Goal: Obtain resource: Download file/media

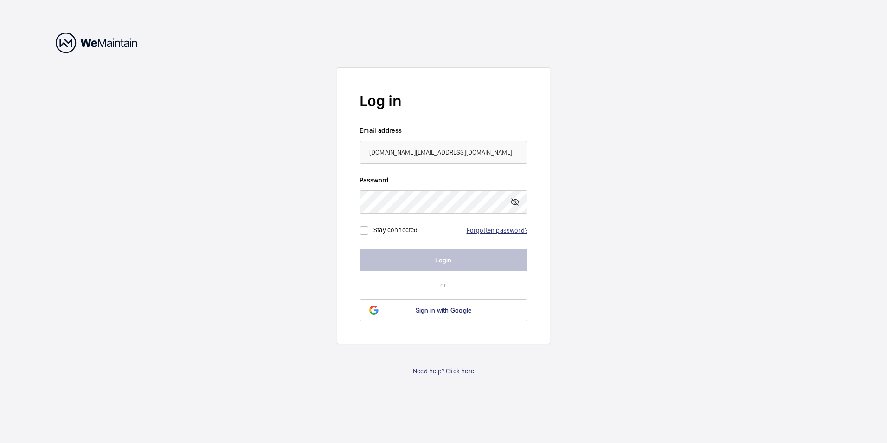
drag, startPoint x: 0, startPoint y: 0, endPoint x: 513, endPoint y: 229, distance: 561.3
click at [513, 229] on link "Forgotten password?" at bounding box center [497, 229] width 61 height 7
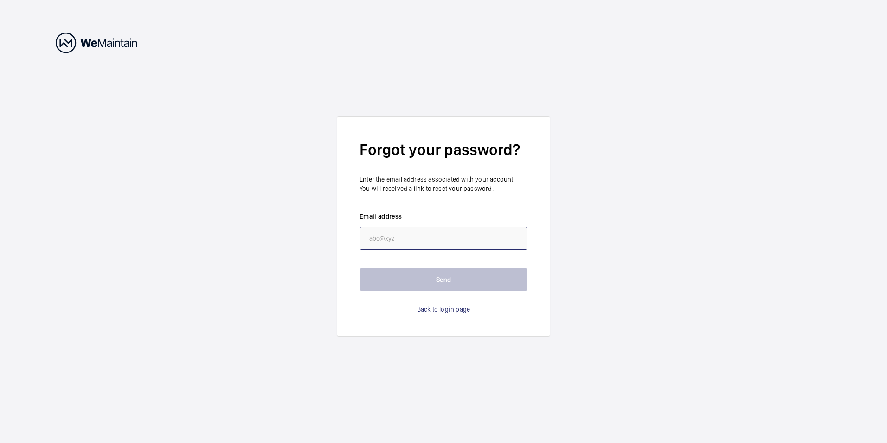
click at [370, 232] on input "email" at bounding box center [444, 237] width 168 height 23
type input "[DOMAIN_NAME][EMAIL_ADDRESS][DOMAIN_NAME]"
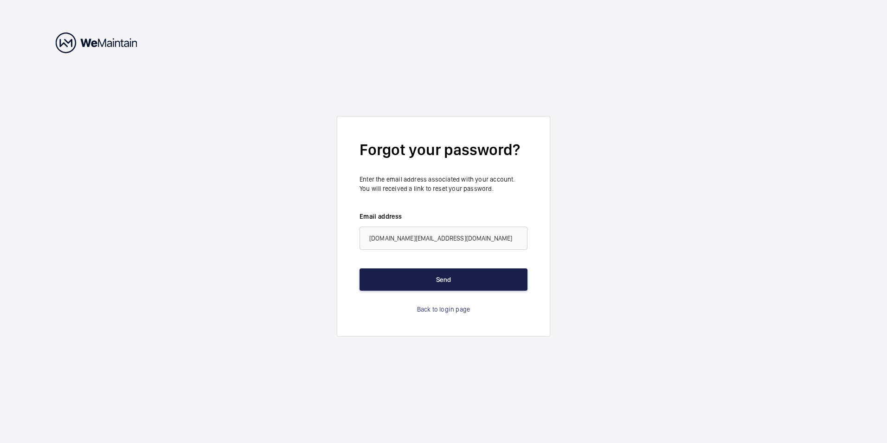
click at [431, 276] on button "Send" at bounding box center [444, 279] width 168 height 22
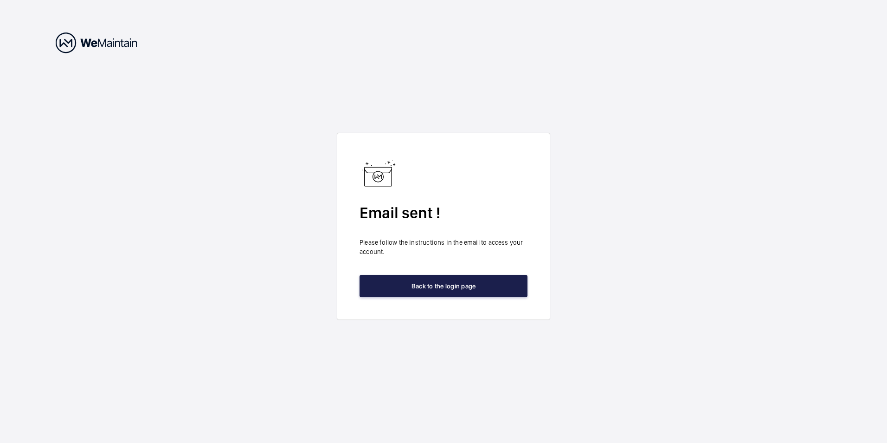
click at [438, 285] on button "Back to the login page" at bounding box center [444, 286] width 168 height 22
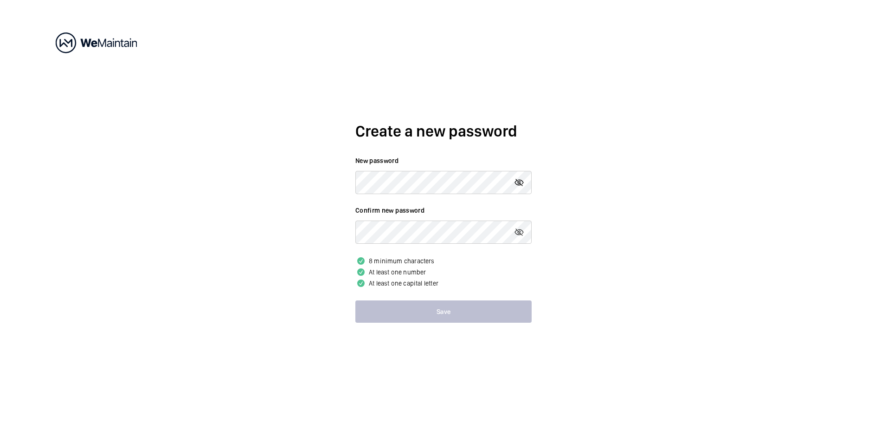
click at [519, 186] on mat-icon at bounding box center [519, 182] width 11 height 11
click at [193, 211] on div "Create a new password New password Confirm new password 8 minimum characters At…" at bounding box center [443, 221] width 887 height 443
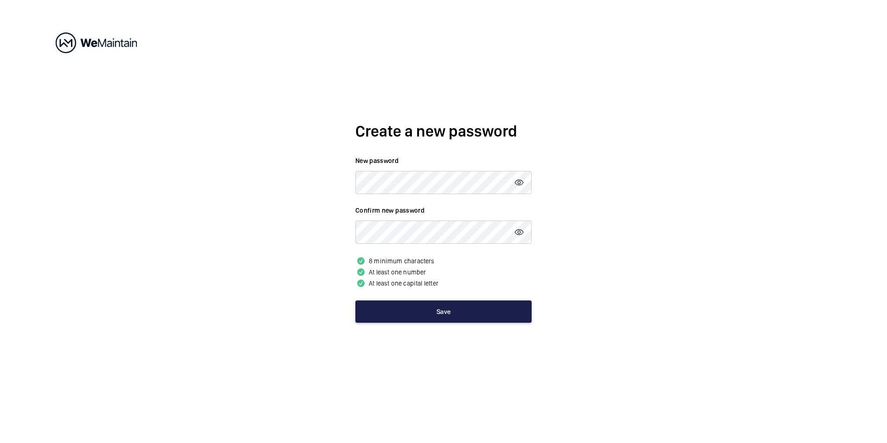
click at [483, 315] on button "Save" at bounding box center [443, 311] width 176 height 22
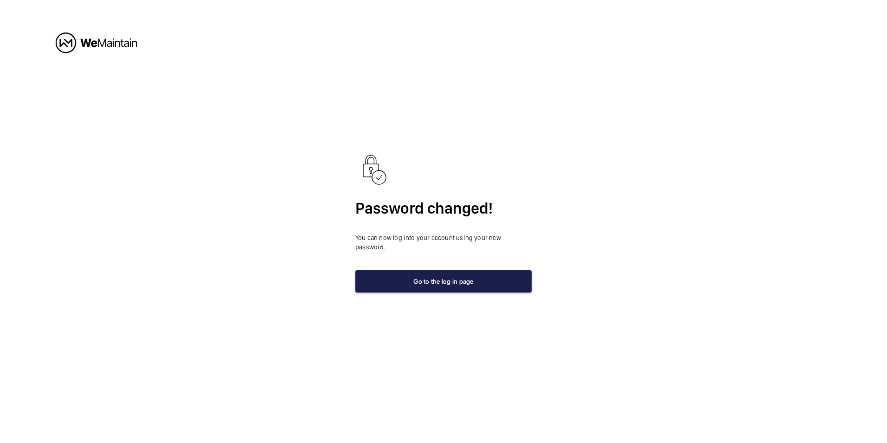
click at [439, 276] on button "Go to the log in page" at bounding box center [443, 281] width 176 height 22
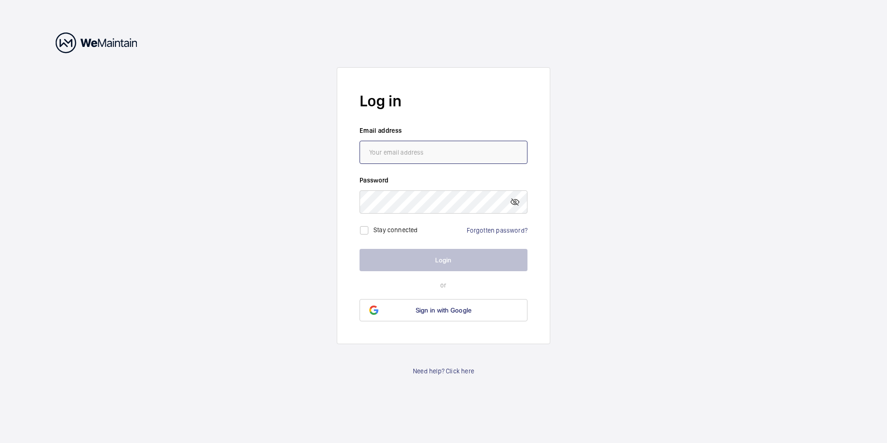
click at [426, 149] on input "email" at bounding box center [444, 152] width 168 height 23
type input "[DOMAIN_NAME][EMAIL_ADDRESS][DOMAIN_NAME]"
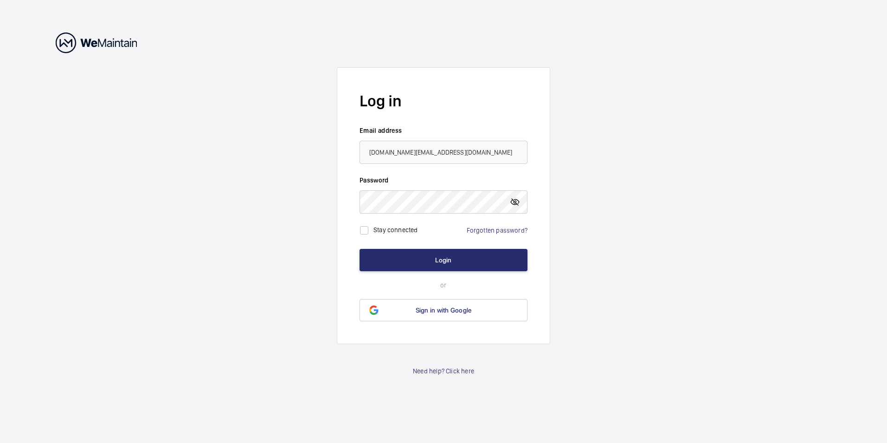
click at [512, 200] on mat-icon at bounding box center [514, 201] width 11 height 11
click at [370, 231] on input "checkbox" at bounding box center [364, 230] width 19 height 19
checkbox input "true"
click at [475, 263] on button "Login" at bounding box center [444, 260] width 168 height 22
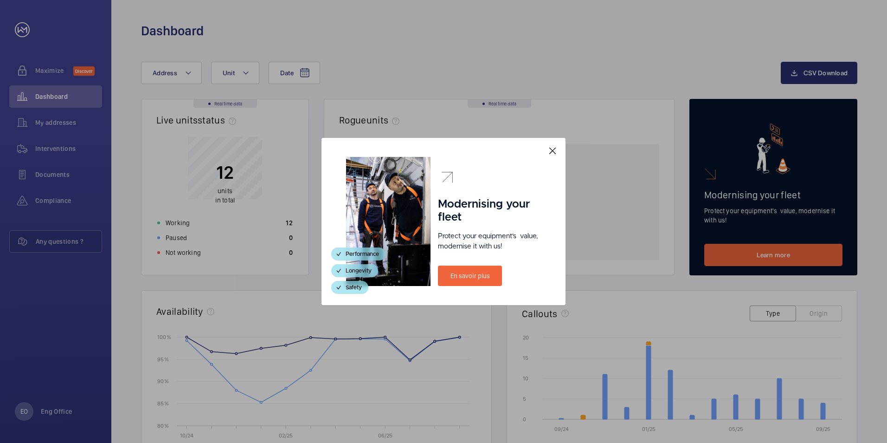
click at [552, 148] on mat-icon at bounding box center [552, 150] width 11 height 11
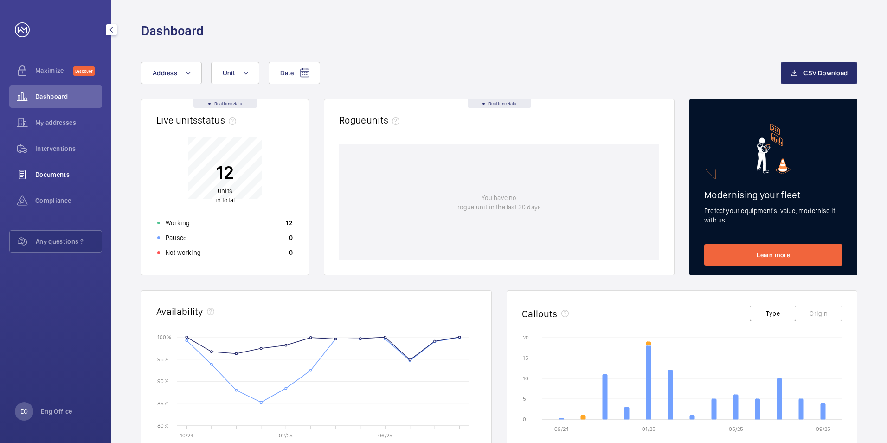
click at [53, 177] on span "Documents" at bounding box center [68, 174] width 67 height 9
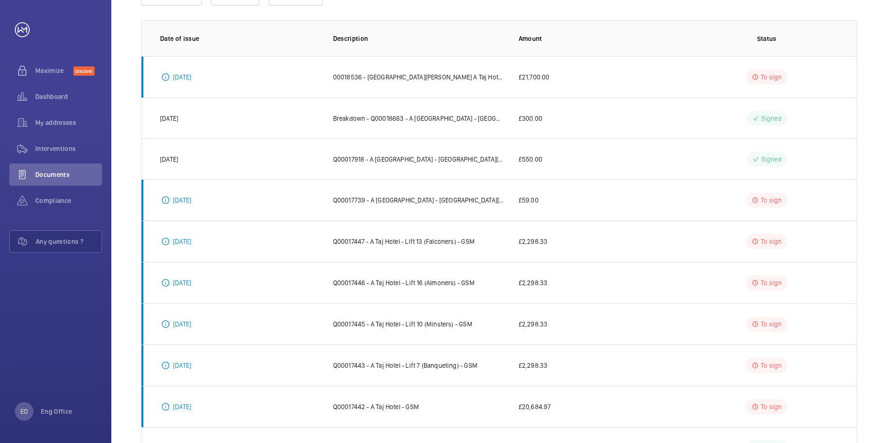
scroll to position [139, 0]
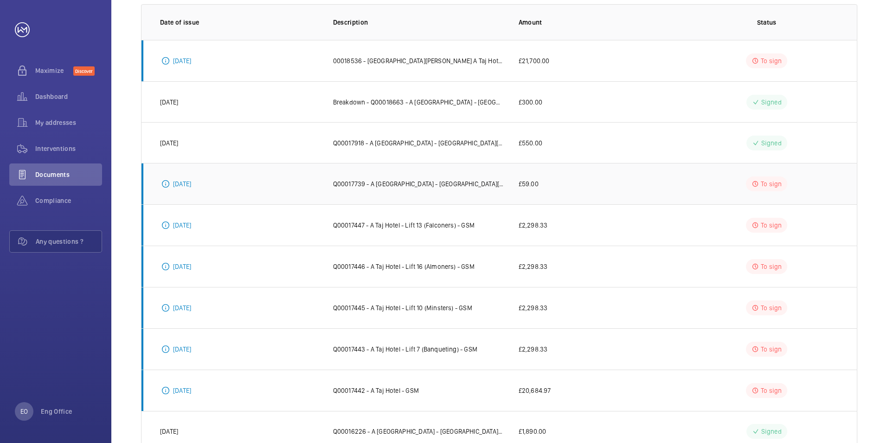
click at [409, 180] on p "Q00017739 - A Taj Hotel - St James Court Hotel A Taj Hotel" at bounding box center [418, 183] width 171 height 9
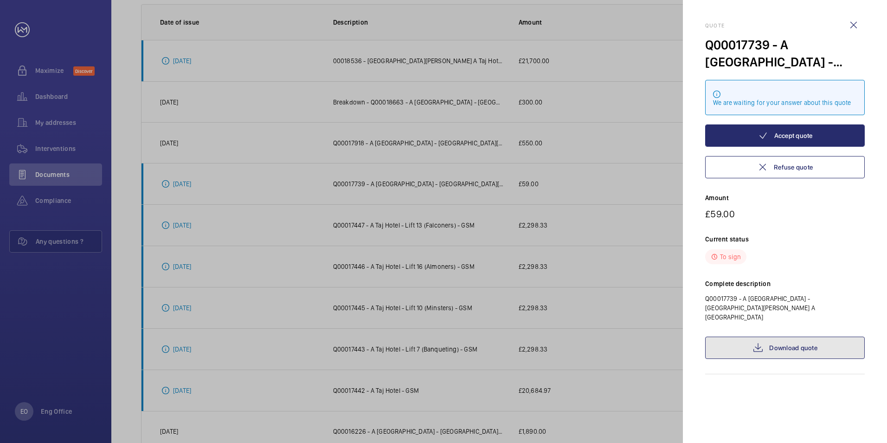
click at [784, 343] on link "Download quote" at bounding box center [785, 347] width 160 height 22
click at [856, 24] on wm-front-icon-button at bounding box center [853, 25] width 22 height 22
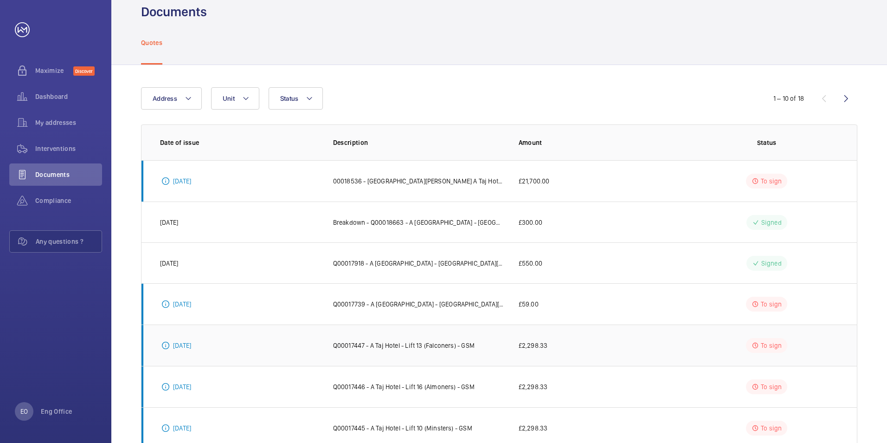
scroll to position [0, 0]
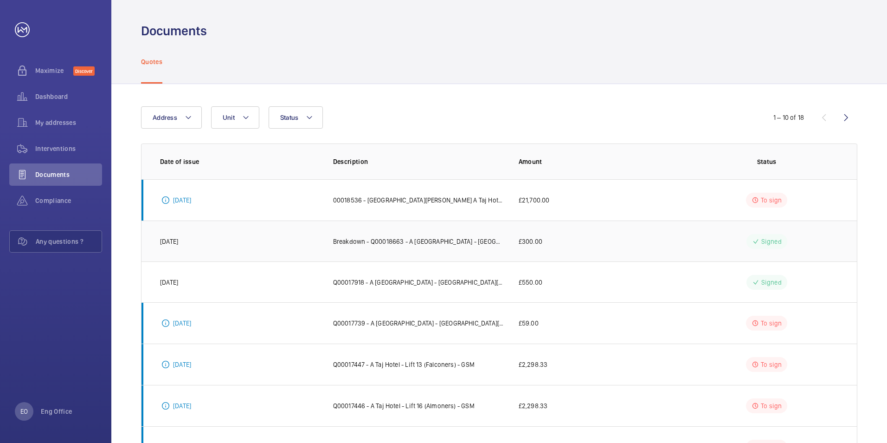
click at [432, 244] on p "Breakdown - Q00018663 - A Taj Hotel - St James Court Hotel A Taj Hotel - Lift 4…" at bounding box center [418, 241] width 171 height 9
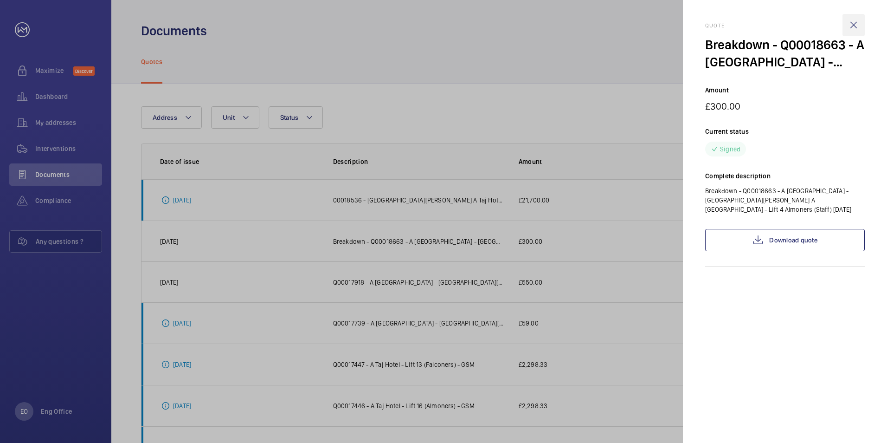
click at [853, 24] on wm-front-icon-button at bounding box center [853, 25] width 22 height 22
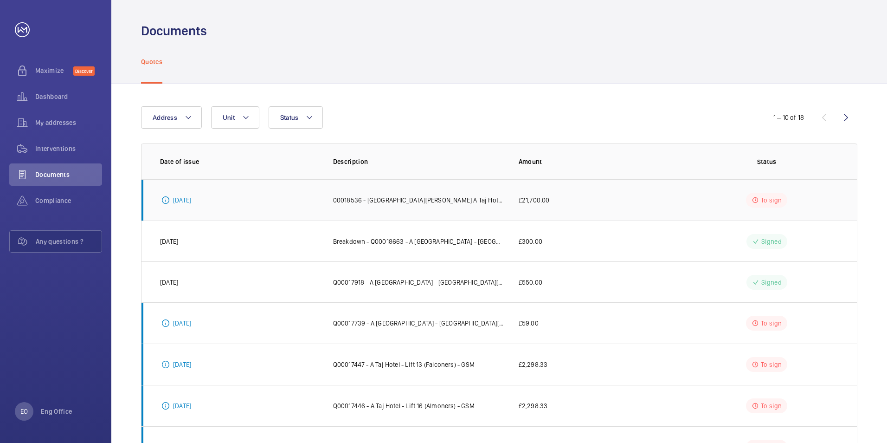
click at [421, 206] on td "00018536 - St James Court Hotel A Taj Hotel Lift Shaft Clean Downs" at bounding box center [411, 199] width 186 height 41
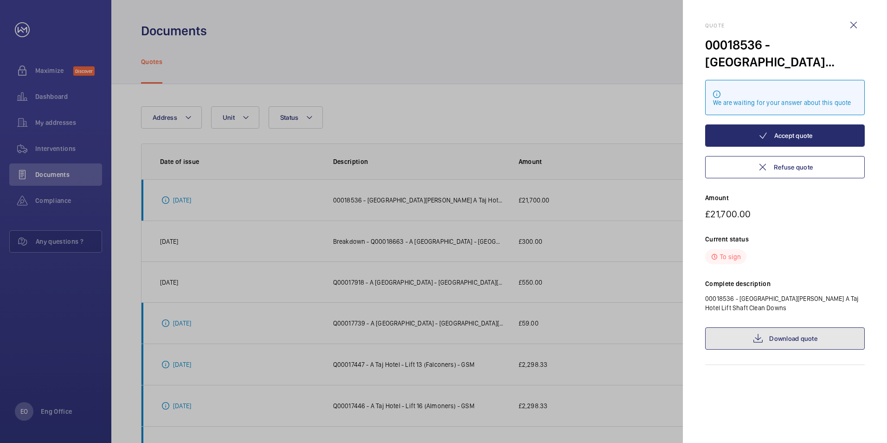
click at [778, 341] on link "Download quote" at bounding box center [785, 338] width 160 height 22
click at [853, 25] on wm-front-icon-button at bounding box center [853, 25] width 22 height 22
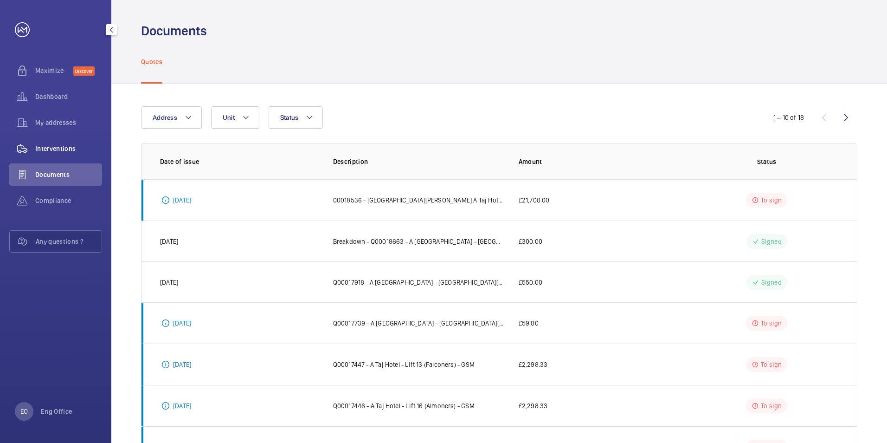
click at [67, 150] on span "Interventions" at bounding box center [68, 148] width 67 height 9
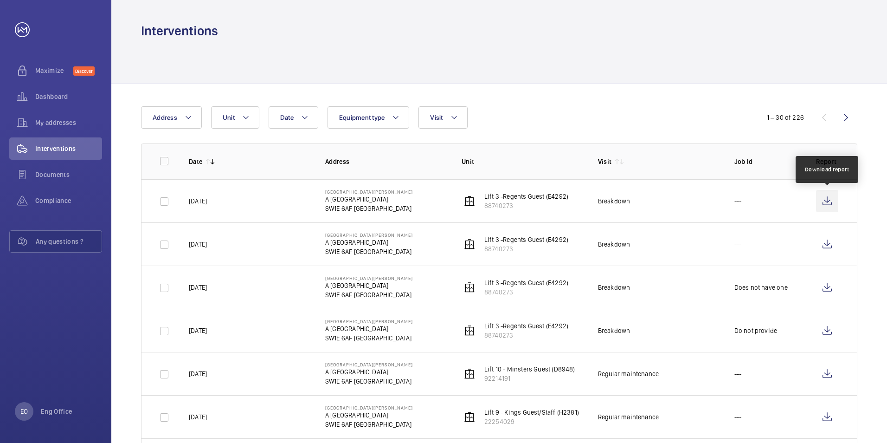
click at [823, 199] on wm-front-icon-button at bounding box center [827, 201] width 22 height 22
click at [42, 175] on span "Documents" at bounding box center [68, 174] width 67 height 9
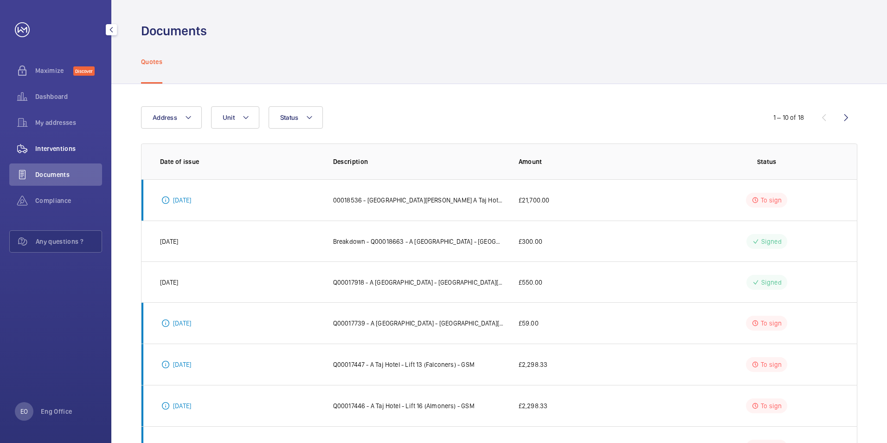
click at [48, 153] on span "Interventions" at bounding box center [68, 148] width 67 height 9
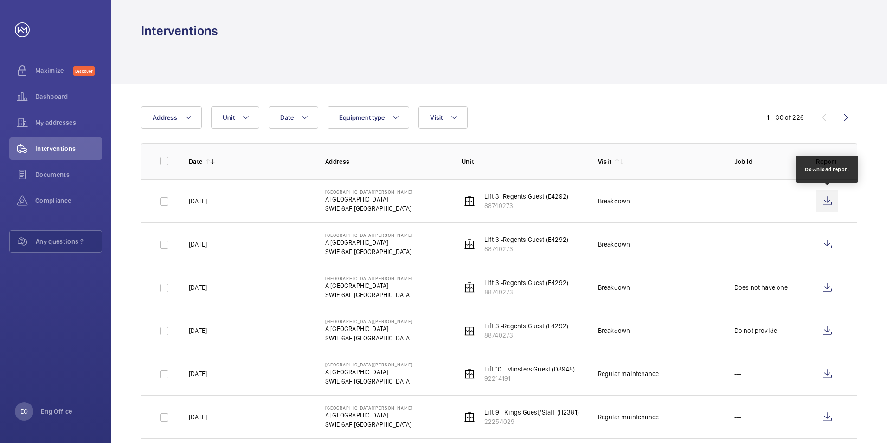
click at [825, 201] on wm-front-icon-button at bounding box center [827, 201] width 22 height 22
